Goal: Task Accomplishment & Management: Use online tool/utility

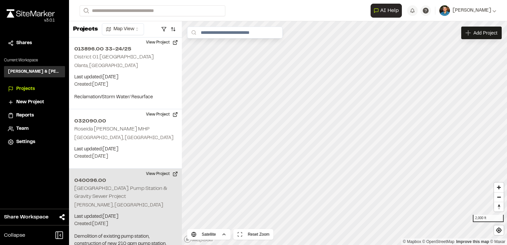
scroll to position [1768, 0]
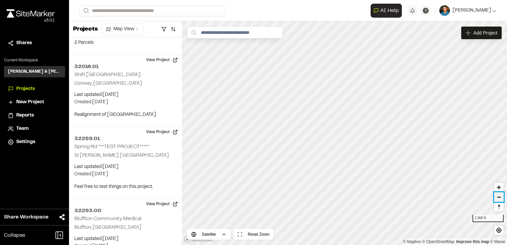
click at [501, 201] on span "Zoom out" at bounding box center [499, 197] width 10 height 9
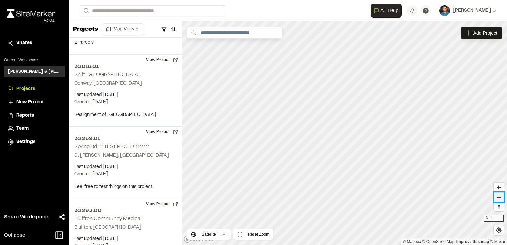
click at [501, 201] on span "Zoom out" at bounding box center [499, 197] width 10 height 9
click at [500, 187] on span "Zoom in" at bounding box center [499, 188] width 10 height 10
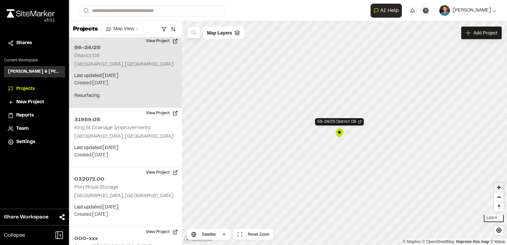
scroll to position [94, 0]
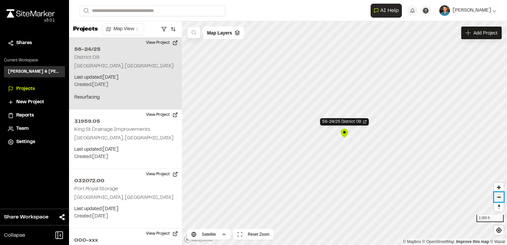
click at [500, 198] on span "Zoom out" at bounding box center [499, 197] width 10 height 9
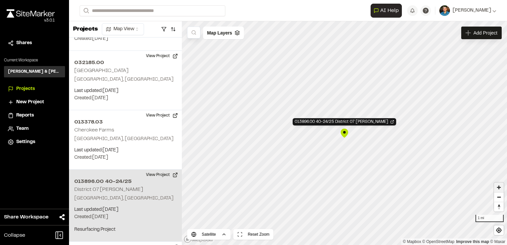
scroll to position [1018, 0]
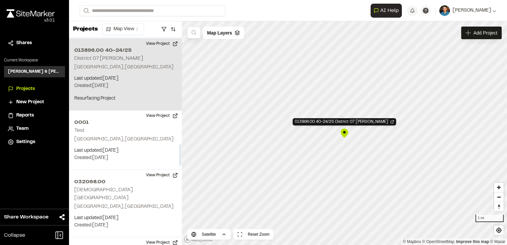
click at [131, 72] on div "013896.00 40-24/25 District 07 Mcleod Florence, SC Last updated: Sep 2, 2025 Bu…" at bounding box center [125, 75] width 113 height 72
click at [167, 40] on button "View Project" at bounding box center [162, 44] width 40 height 11
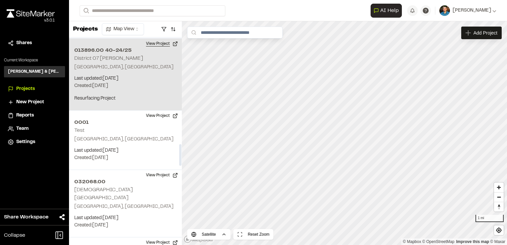
click at [158, 43] on button "View Project" at bounding box center [162, 44] width 40 height 11
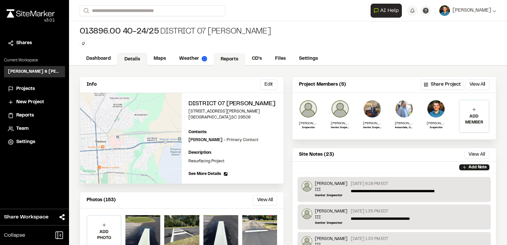
click at [229, 56] on link "Reports" at bounding box center [230, 59] width 32 height 13
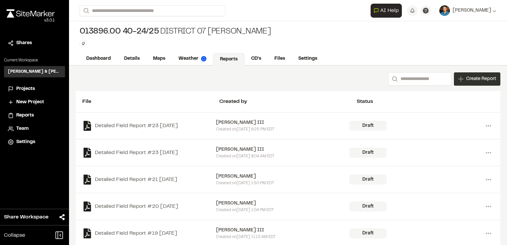
click at [471, 77] on span "Create Report" at bounding box center [481, 78] width 30 height 7
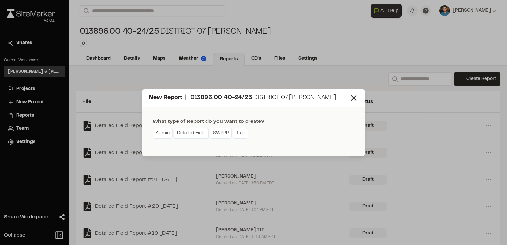
click at [193, 136] on link "Detailed Field" at bounding box center [191, 133] width 35 height 11
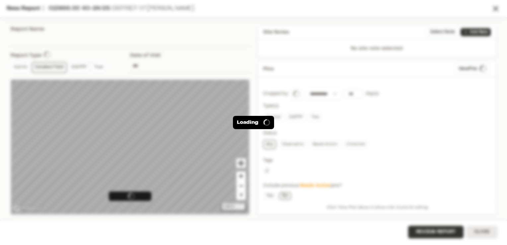
type input "**********"
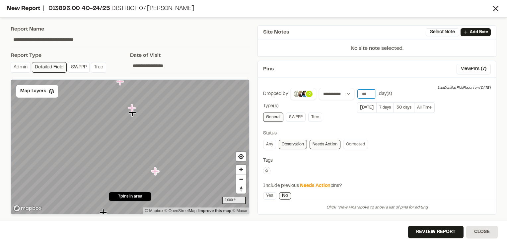
click at [367, 91] on input "*" at bounding box center [367, 93] width 19 height 9
click at [365, 110] on button "[DATE]" at bounding box center [366, 107] width 19 height 11
click at [368, 92] on input "*" at bounding box center [367, 93] width 19 height 9
click at [369, 95] on input "*" at bounding box center [367, 93] width 19 height 9
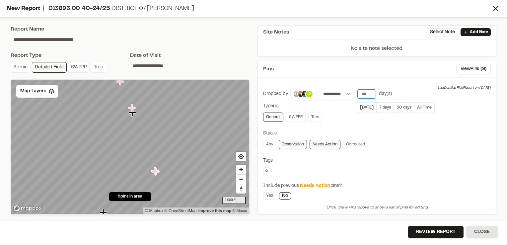
click at [369, 95] on input "*" at bounding box center [367, 93] width 19 height 9
type input "*"
click at [369, 95] on input "*" at bounding box center [367, 93] width 19 height 9
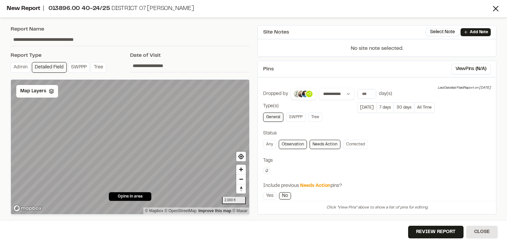
click at [379, 152] on div "**********" at bounding box center [377, 186] width 228 height 197
click at [182, 72] on div "**********" at bounding box center [130, 119] width 247 height 197
click at [242, 183] on span "Zoom out" at bounding box center [241, 179] width 10 height 9
click at [264, 144] on link "Any" at bounding box center [269, 144] width 13 height 9
click at [267, 194] on link "Yes" at bounding box center [269, 195] width 13 height 7
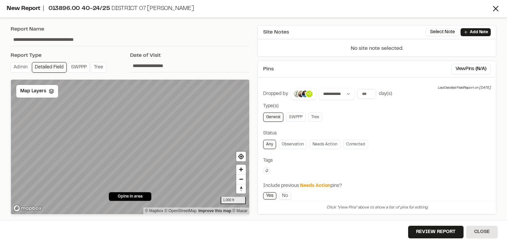
click at [285, 193] on link "No" at bounding box center [285, 195] width 12 height 7
click at [297, 118] on link "SWPPP" at bounding box center [296, 117] width 20 height 9
click at [312, 115] on link "Tree" at bounding box center [315, 117] width 14 height 9
click at [294, 114] on link "SWPPP" at bounding box center [296, 117] width 20 height 9
click at [311, 114] on link "Tree" at bounding box center [315, 117] width 14 height 9
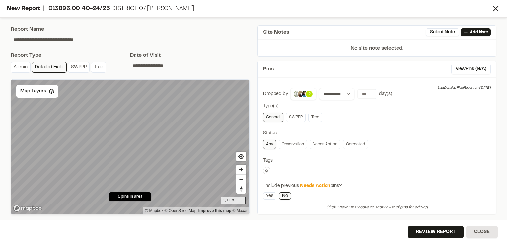
click at [270, 116] on link "General" at bounding box center [273, 117] width 20 height 9
click at [265, 169] on icon at bounding box center [267, 171] width 4 height 4
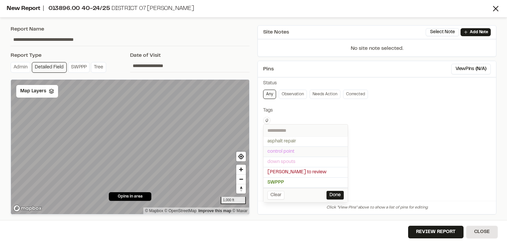
scroll to position [53, 0]
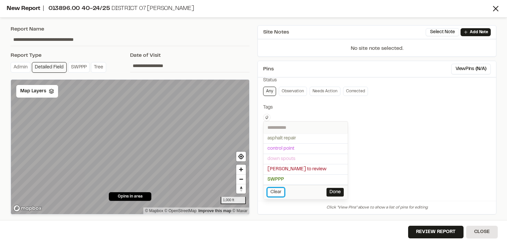
click at [276, 192] on button "Clear" at bounding box center [276, 192] width 17 height 9
click at [332, 191] on button "Done" at bounding box center [335, 192] width 17 height 9
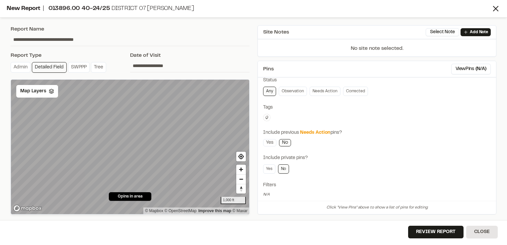
scroll to position [58, 0]
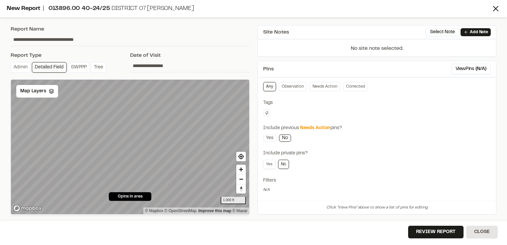
click at [271, 161] on link "Yes" at bounding box center [269, 164] width 12 height 9
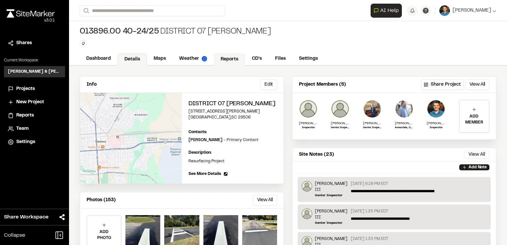
click at [230, 58] on link "Reports" at bounding box center [230, 59] width 32 height 13
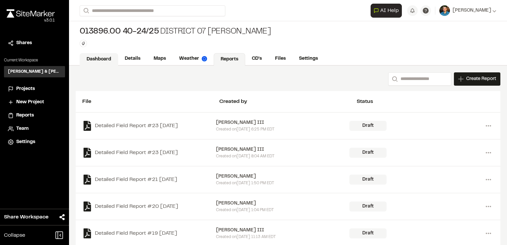
click at [106, 59] on link "Dashboard" at bounding box center [99, 59] width 39 height 13
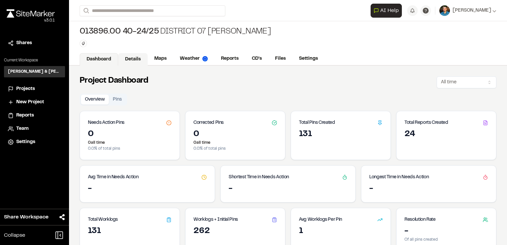
click at [136, 62] on link "Details" at bounding box center [133, 59] width 30 height 13
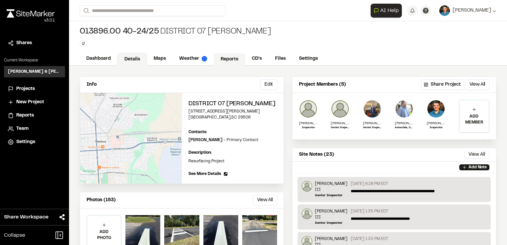
click at [222, 59] on link "Reports" at bounding box center [230, 59] width 32 height 13
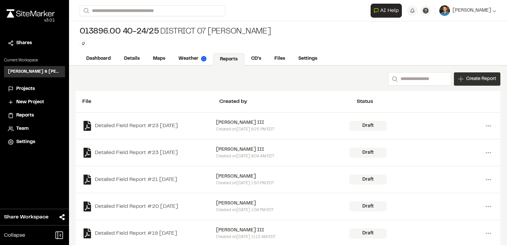
click at [469, 82] on span "Create Report" at bounding box center [481, 78] width 30 height 7
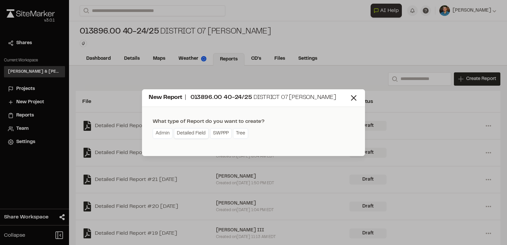
click at [199, 132] on link "Detailed Field" at bounding box center [191, 133] width 35 height 11
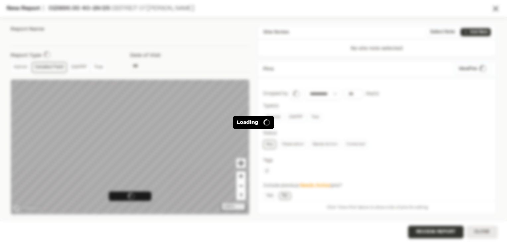
type input "**********"
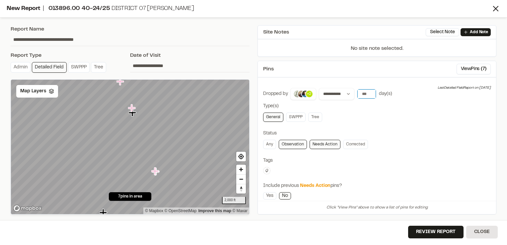
click at [370, 95] on input "*" at bounding box center [367, 93] width 19 height 9
type input "*"
click at [370, 95] on input "*" at bounding box center [367, 93] width 19 height 9
click at [367, 110] on button "[DATE]" at bounding box center [366, 107] width 19 height 11
